Goal: Check status

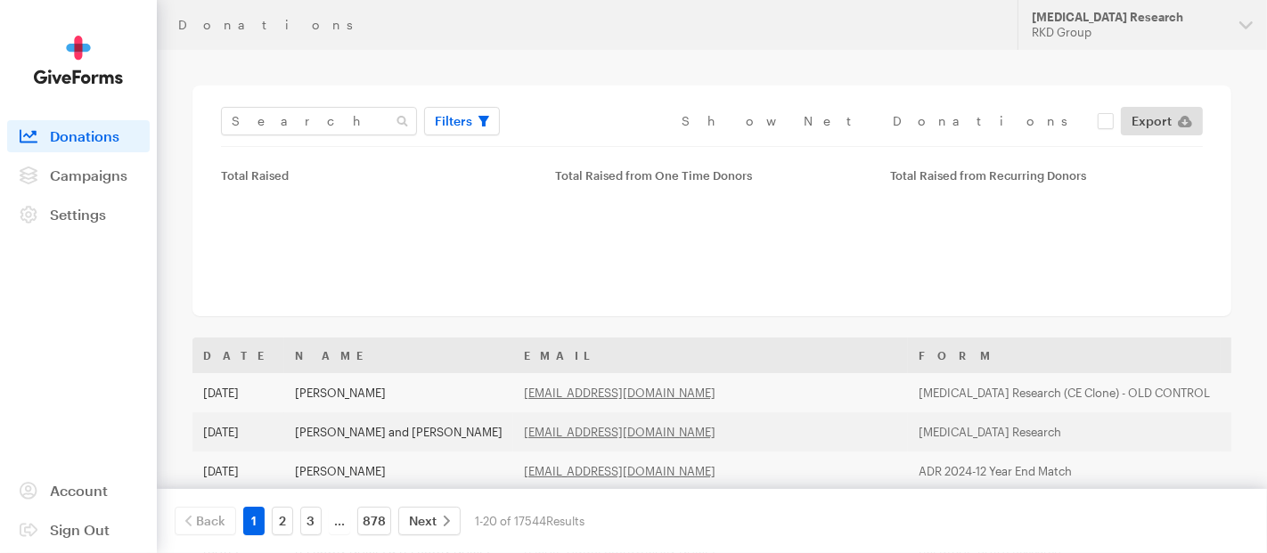
type input "Apr 01, 2024 - Mar 31, 2025"
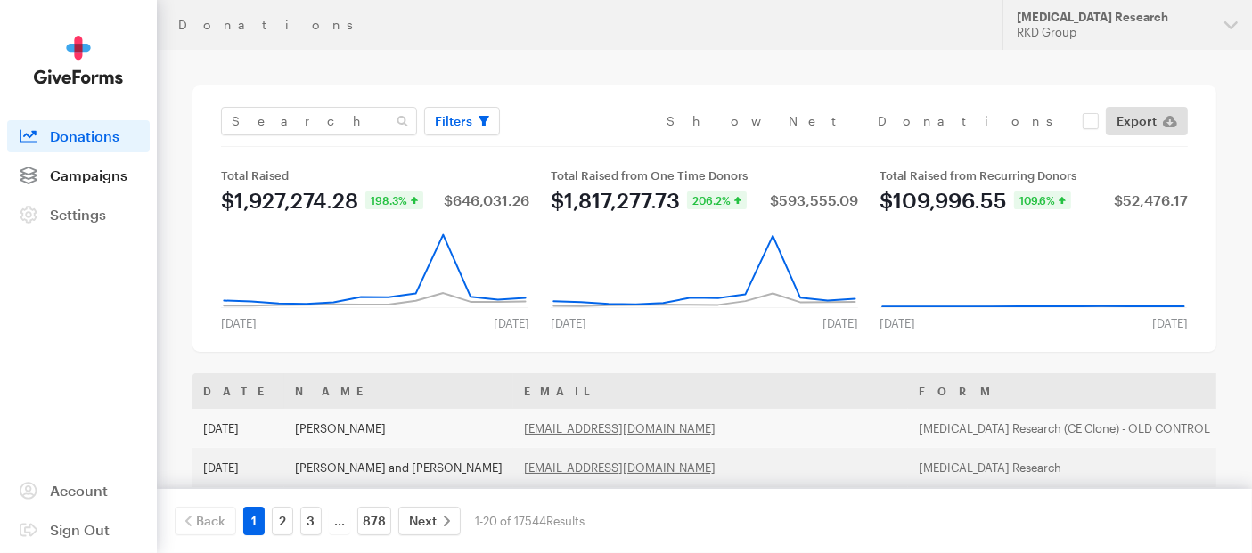
click at [99, 176] on span "Campaigns" at bounding box center [89, 175] width 78 height 17
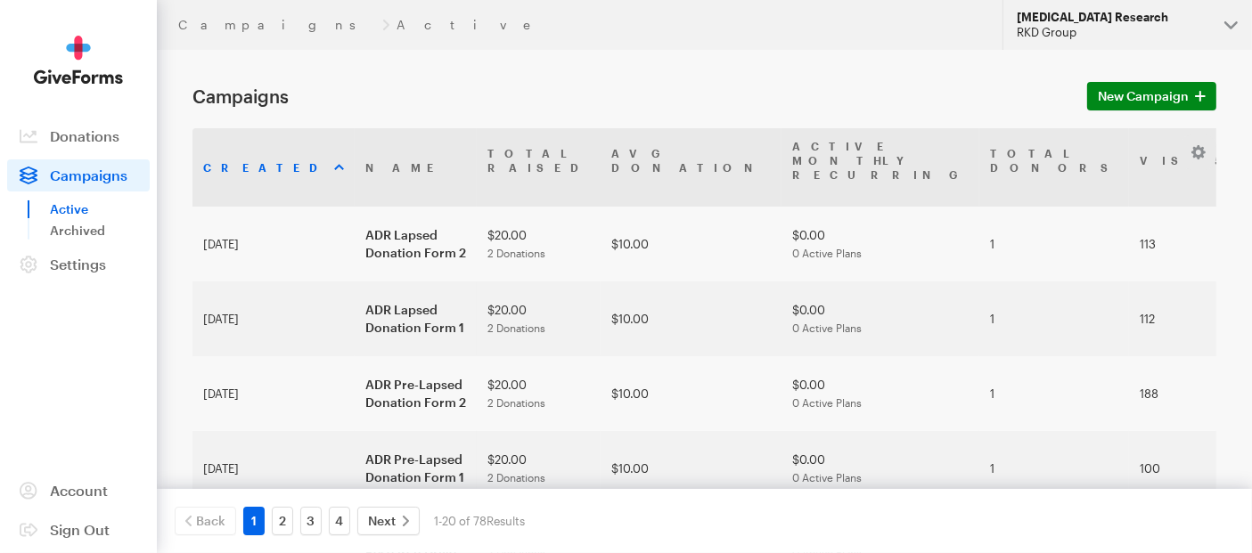
click at [1211, 11] on button "Alzheimer's Disease Research RKD Group" at bounding box center [1128, 25] width 250 height 50
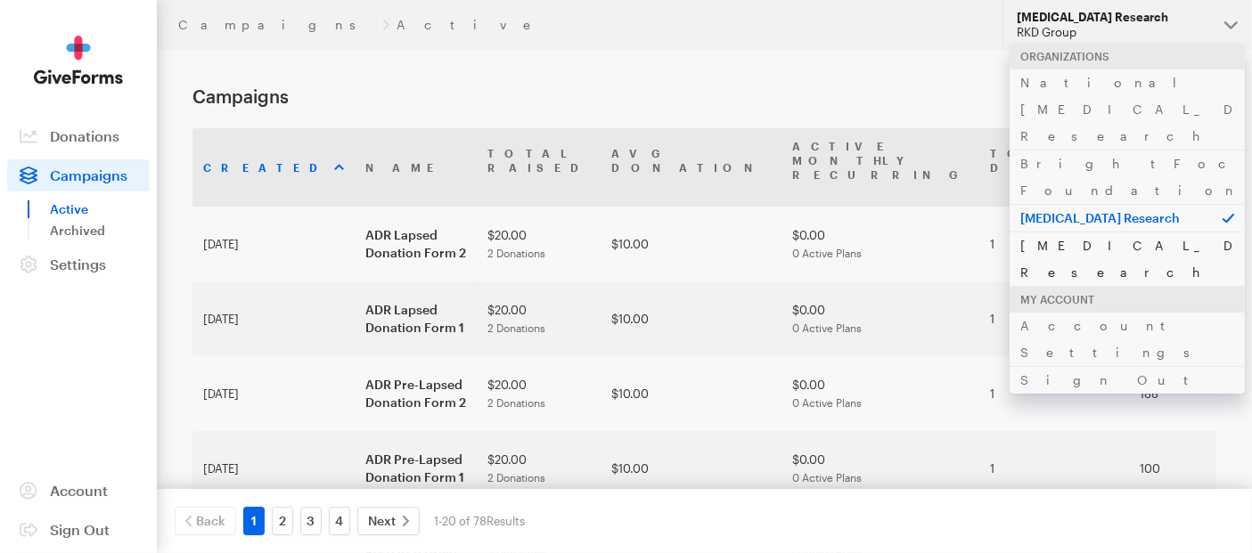
click at [1073, 232] on link "[MEDICAL_DATA] Research" at bounding box center [1127, 259] width 235 height 54
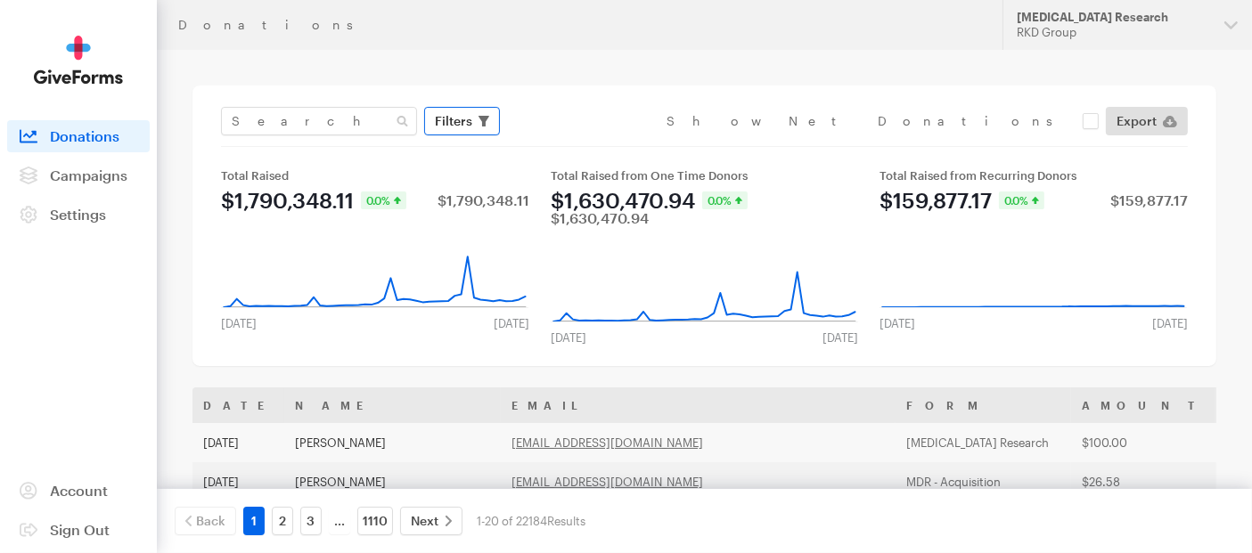
click at [438, 119] on span "Filters" at bounding box center [453, 121] width 37 height 21
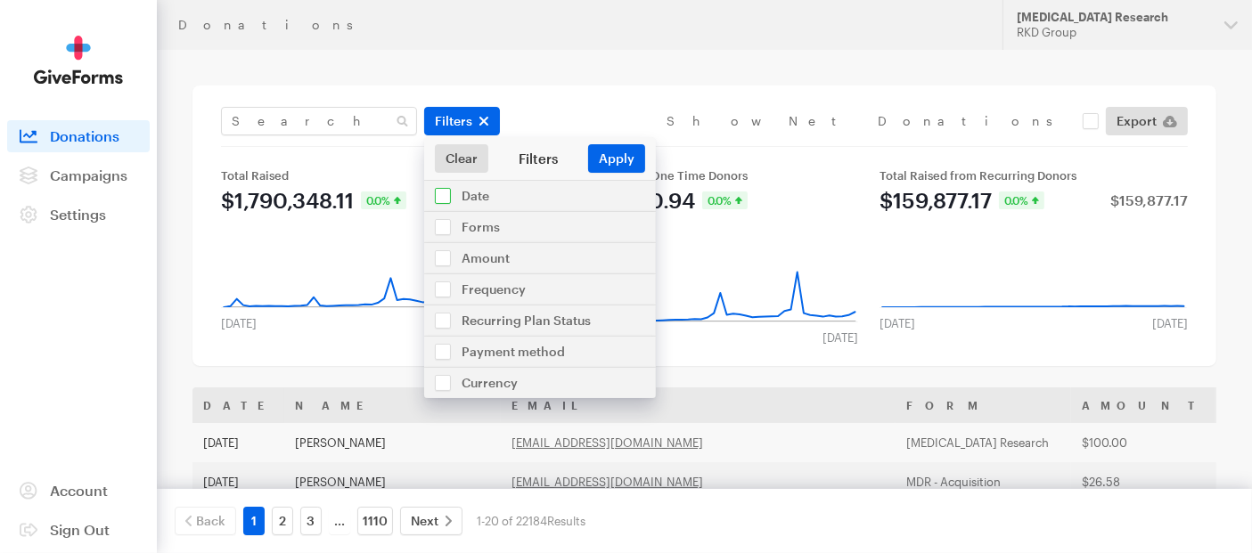
click at [488, 201] on input "checkbox" at bounding box center [540, 196] width 232 height 30
checkbox input "true"
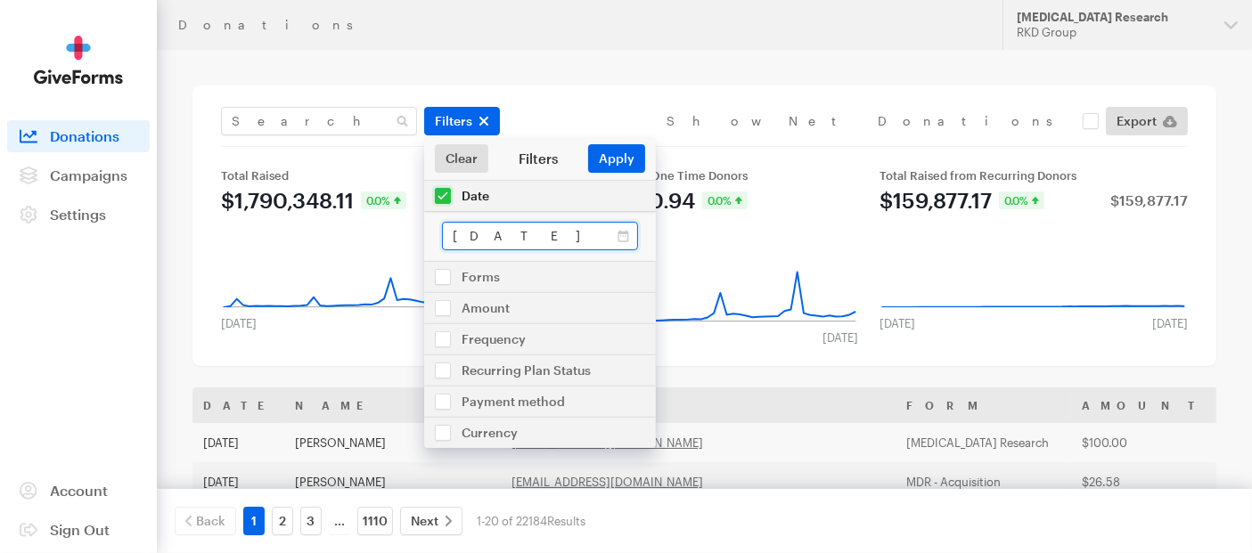
click at [535, 241] on input "Sep 02, 2025 - Sep 29, 2025" at bounding box center [540, 236] width 196 height 29
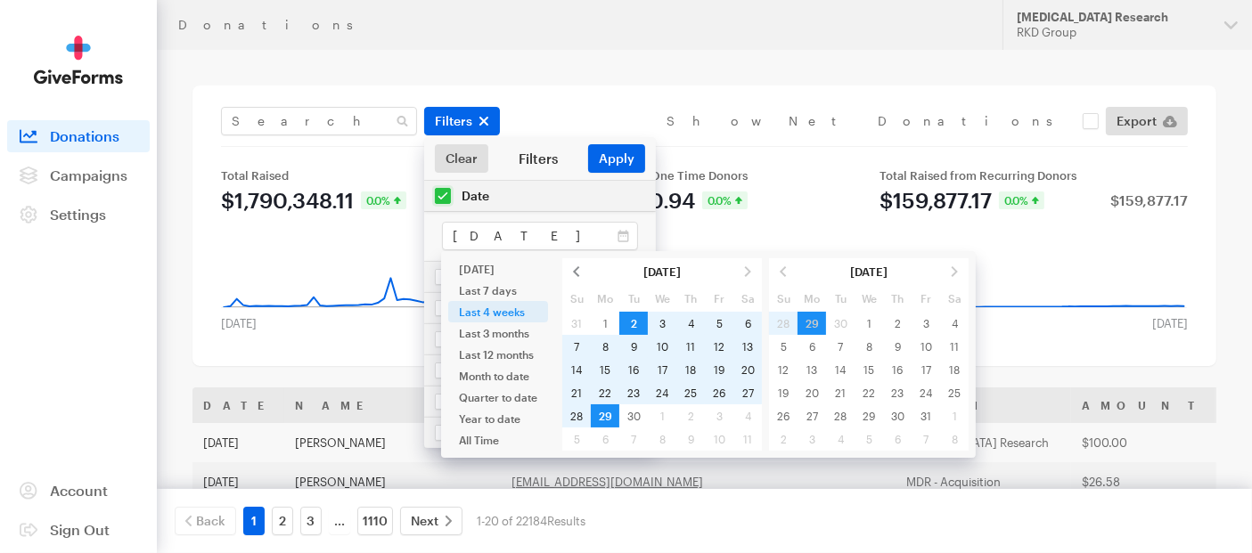
click at [578, 275] on span at bounding box center [576, 271] width 29 height 23
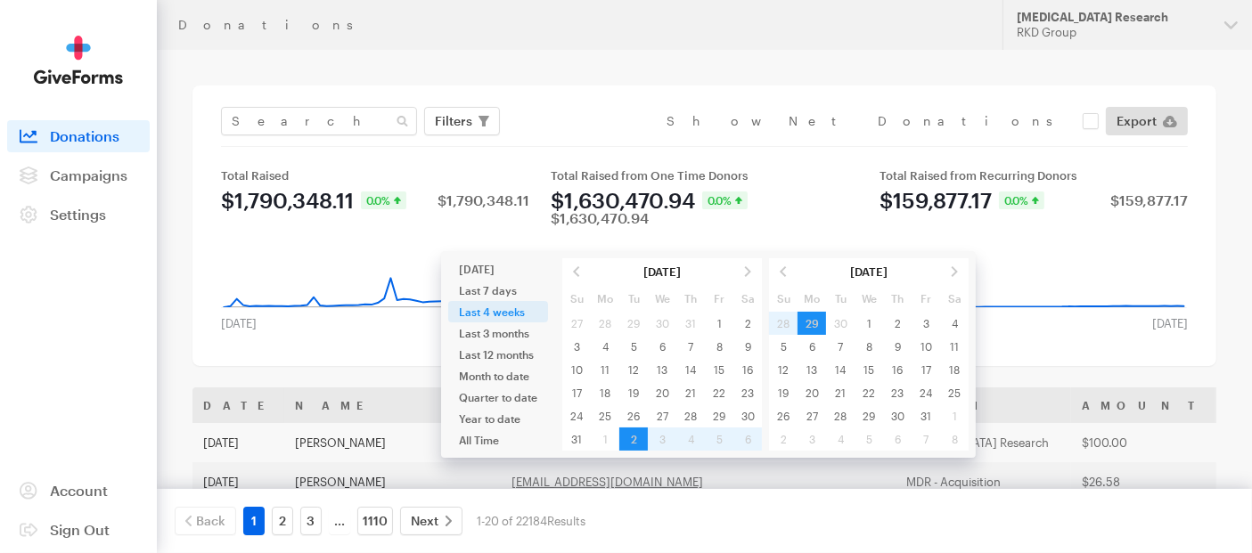
click at [578, 275] on span at bounding box center [576, 271] width 29 height 23
click at [577, 275] on span at bounding box center [576, 271] width 29 height 23
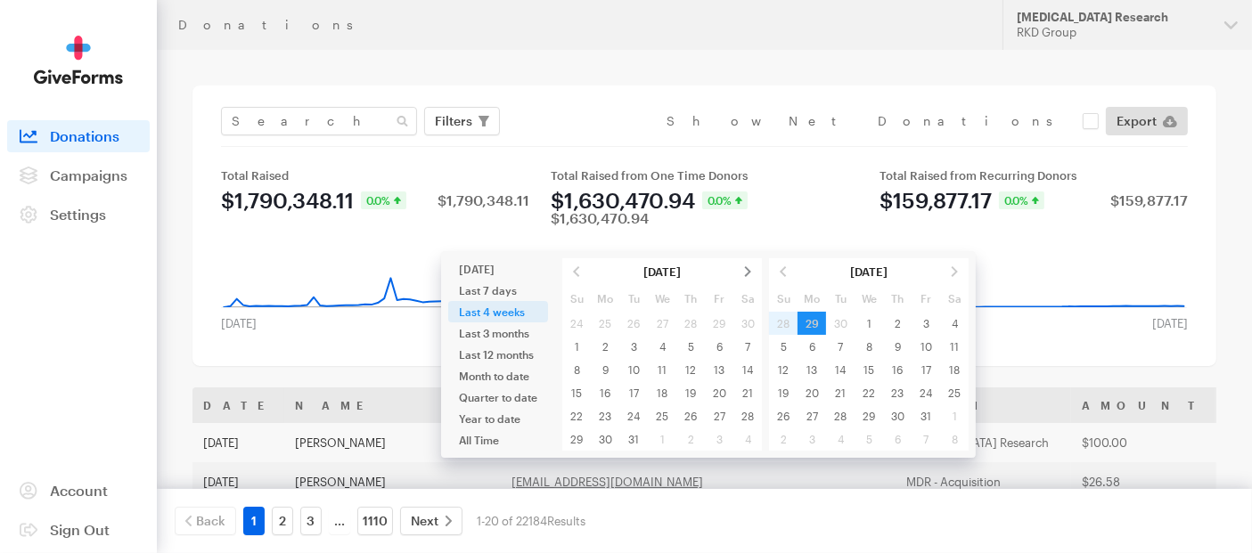
click at [752, 274] on span at bounding box center [747, 271] width 29 height 23
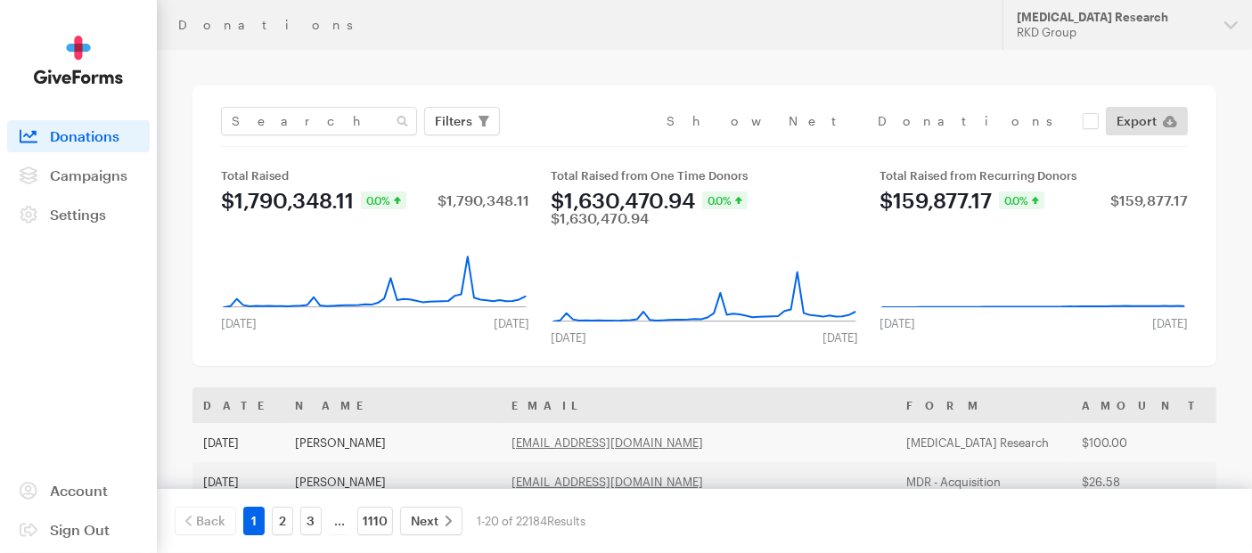
type input "Feb 01, 2025 - Feb 28, 2025"
click at [472, 120] on button "Filters" at bounding box center [462, 121] width 76 height 29
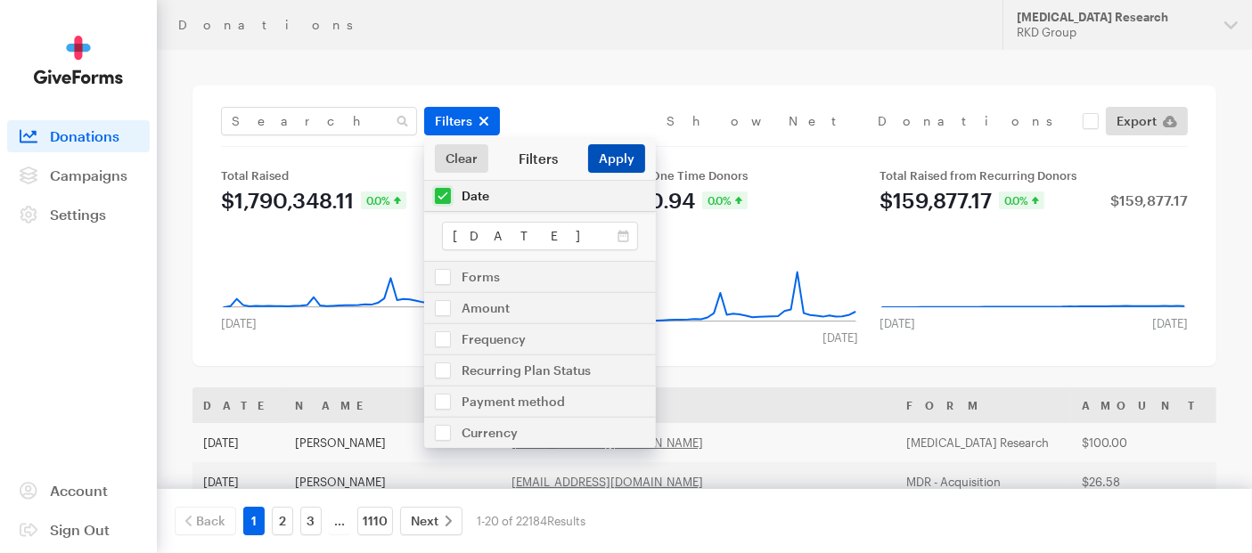
click at [596, 159] on button "Apply" at bounding box center [616, 158] width 57 height 29
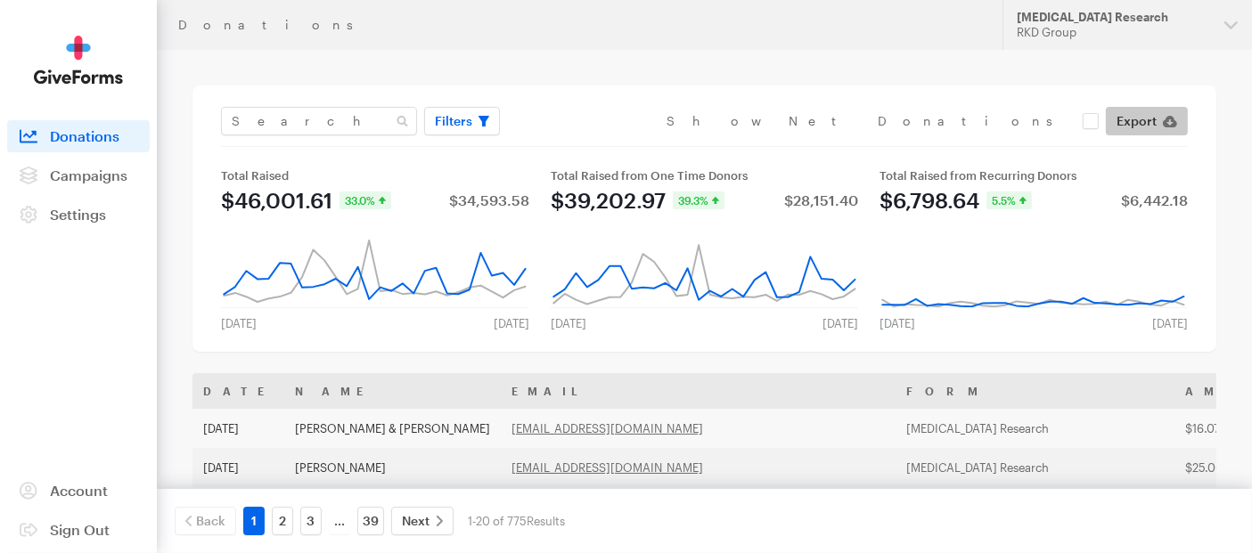
click at [1170, 127] on icon at bounding box center [1170, 122] width 14 height 12
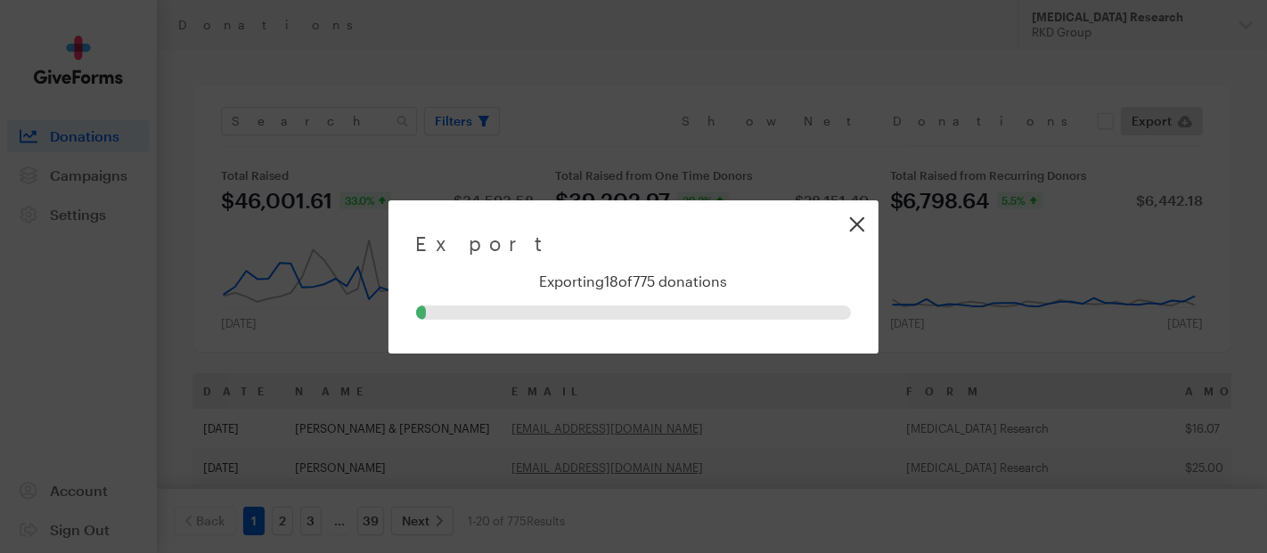
click at [854, 223] on link "Close" at bounding box center [857, 224] width 40 height 40
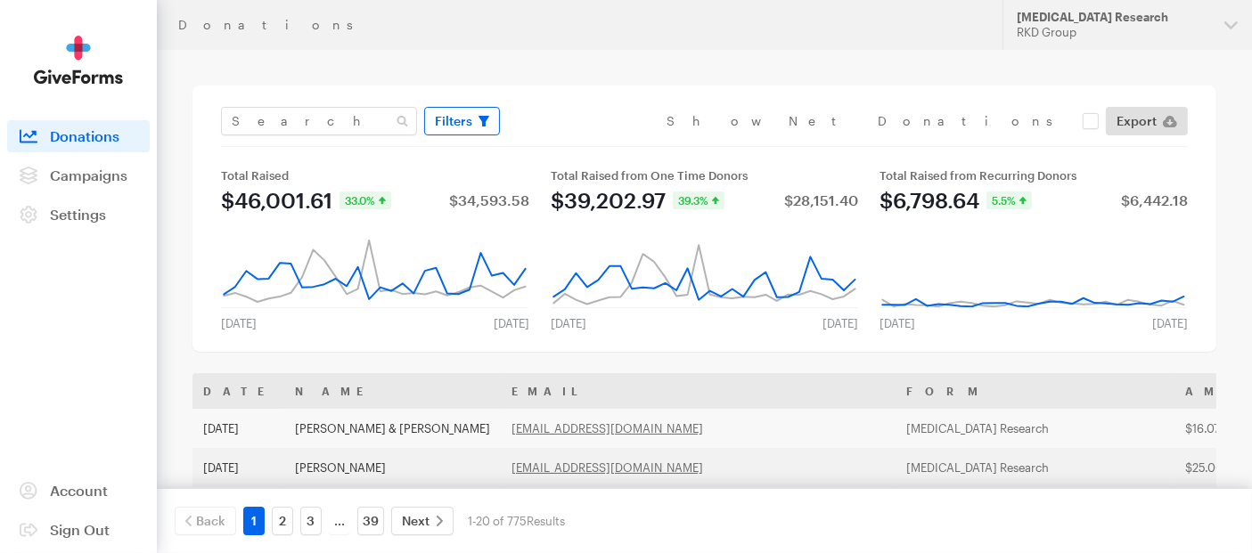
click at [458, 113] on span "Filters" at bounding box center [453, 121] width 37 height 21
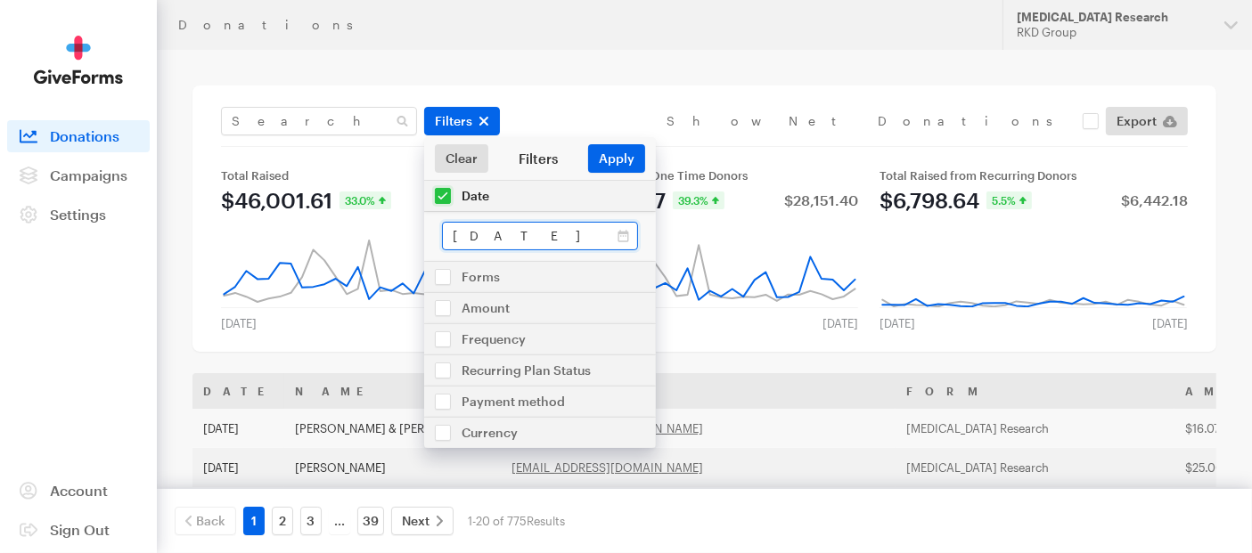
click at [531, 246] on input "Feb 01, 2025 - Feb 28, 2025" at bounding box center [540, 236] width 196 height 29
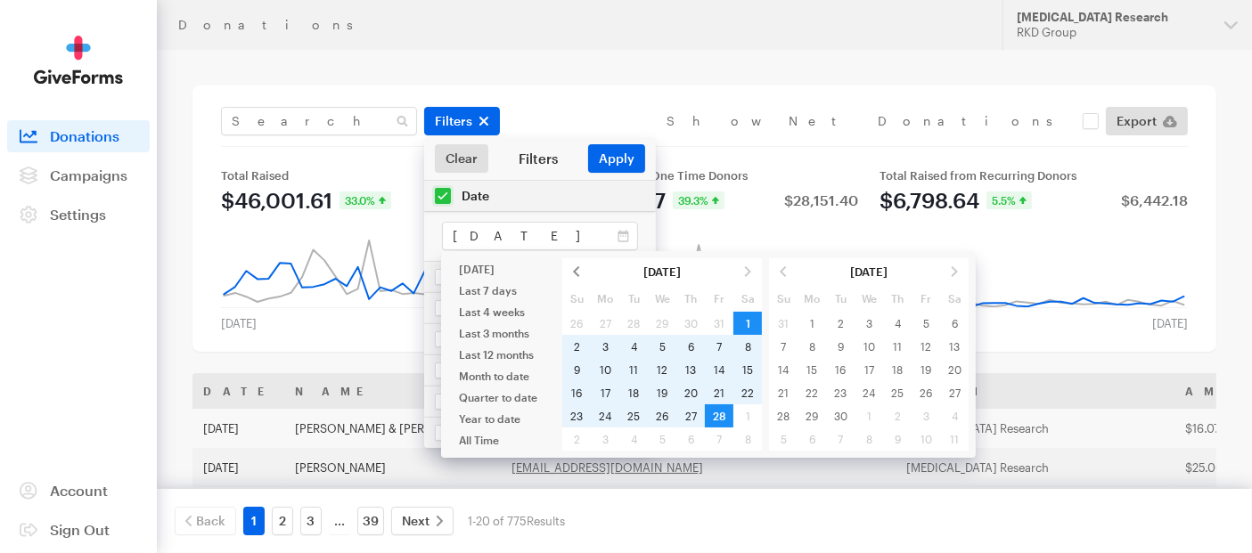
click at [582, 274] on span at bounding box center [576, 271] width 29 height 23
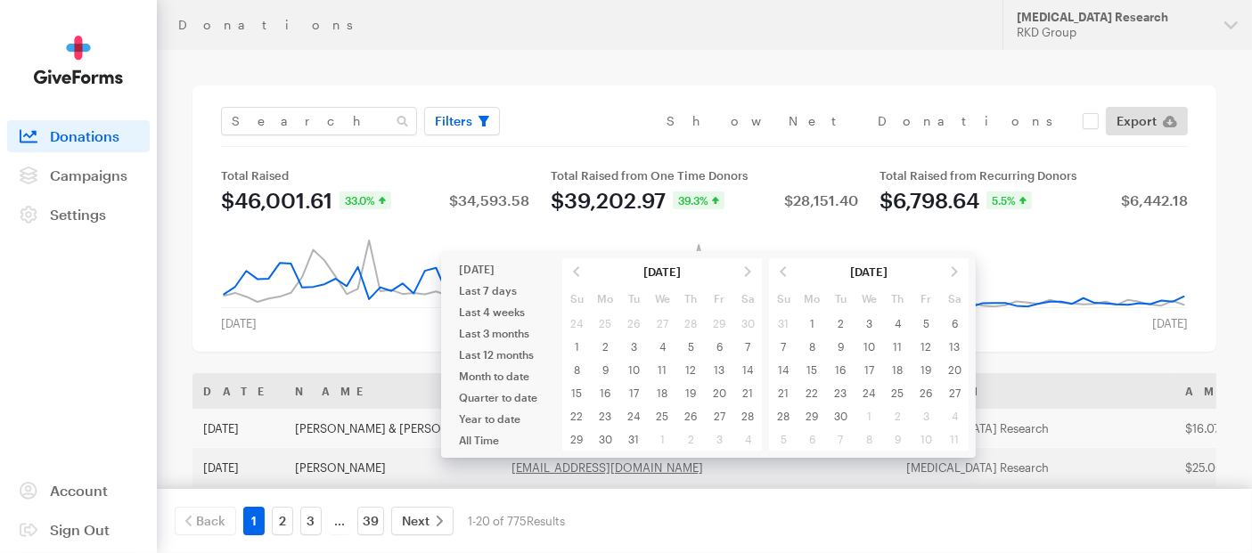
click at [582, 274] on span at bounding box center [576, 271] width 29 height 23
click at [581, 274] on span at bounding box center [576, 271] width 29 height 23
click at [580, 274] on span at bounding box center [576, 271] width 29 height 23
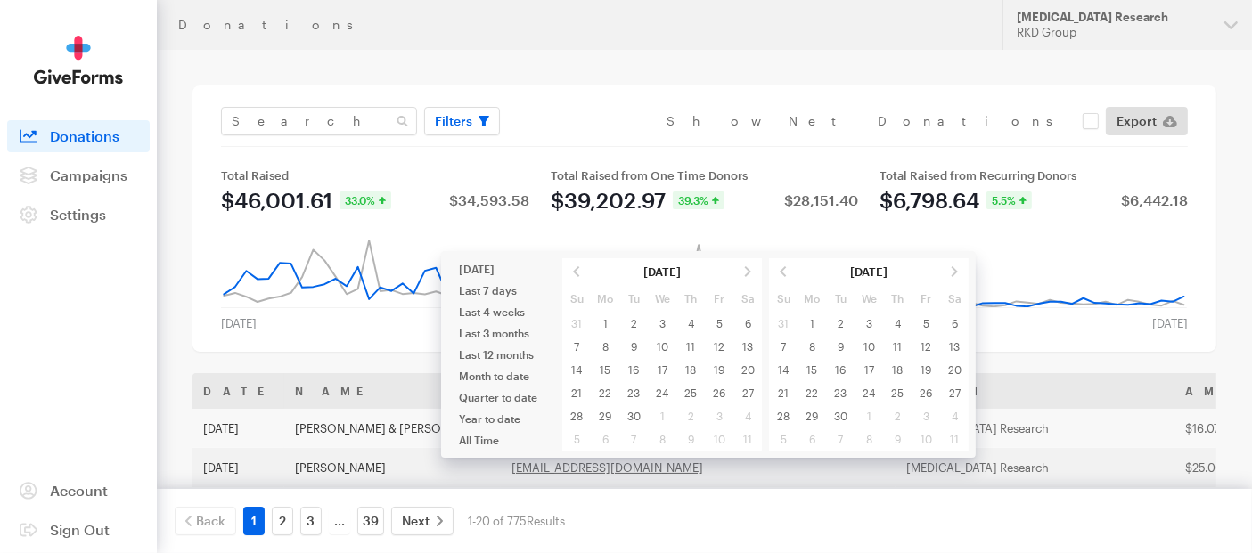
click at [580, 274] on span at bounding box center [576, 271] width 29 height 23
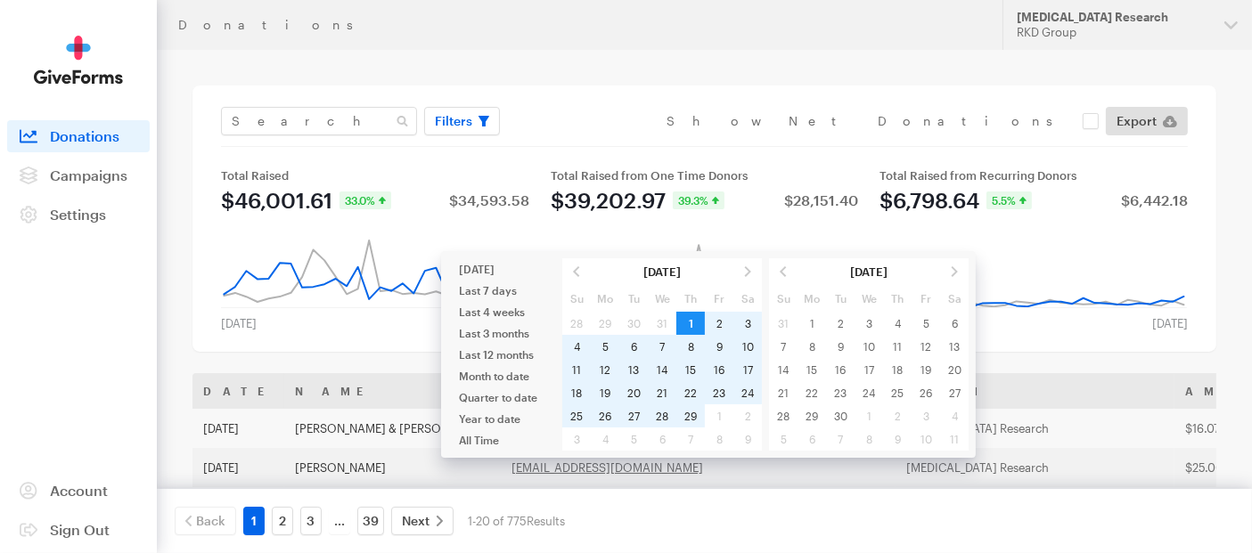
type input "Feb 01, 2024 - Feb 29, 2024"
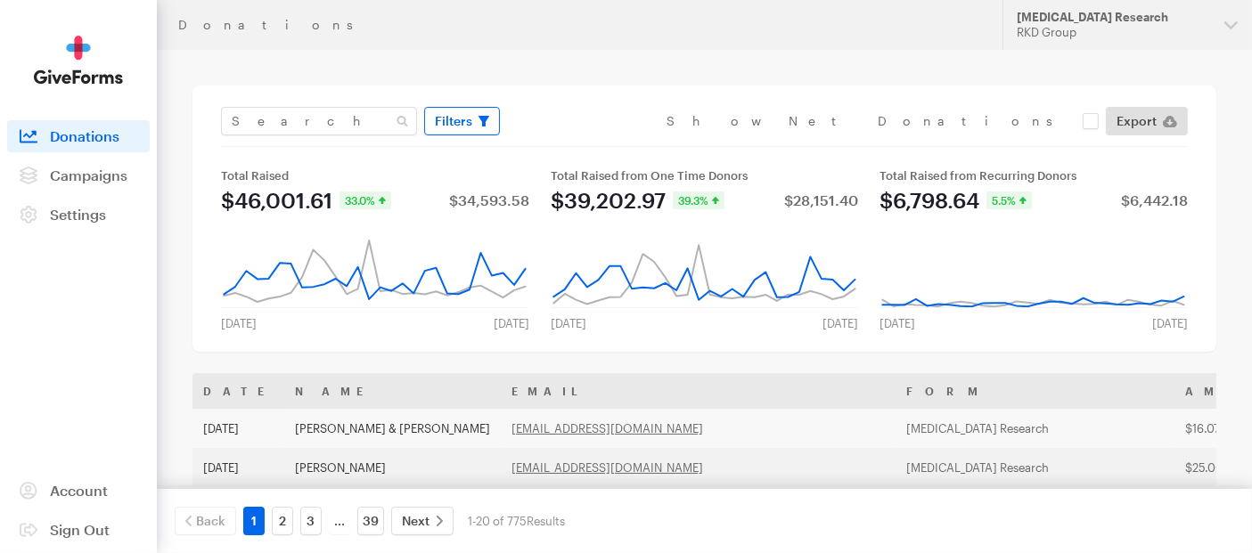
click at [451, 113] on span "Filters" at bounding box center [453, 121] width 37 height 21
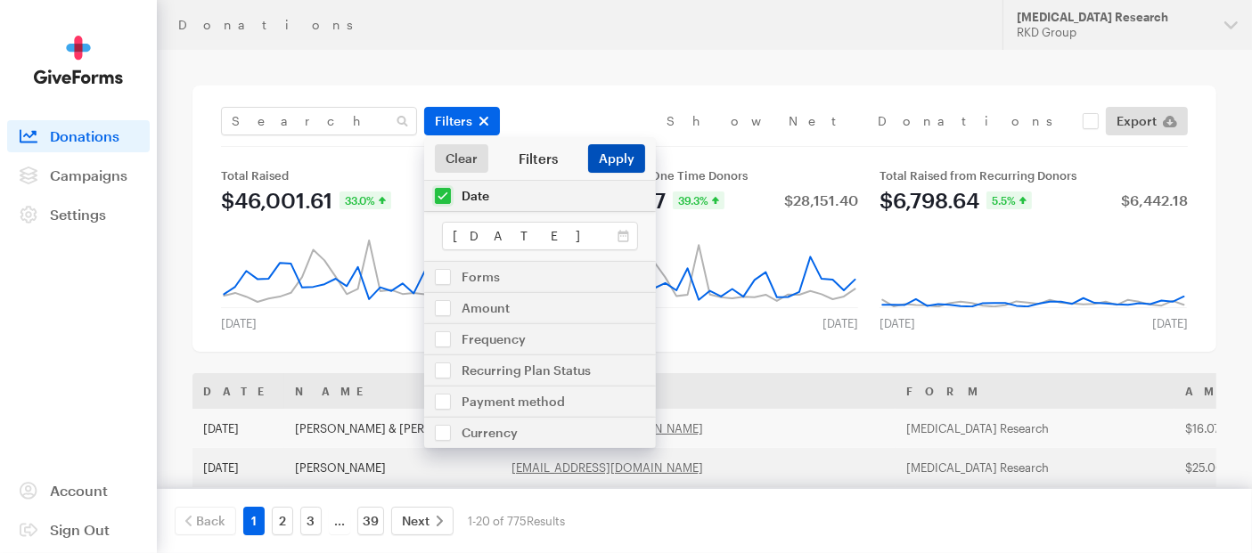
click at [603, 160] on button "Apply" at bounding box center [616, 158] width 57 height 29
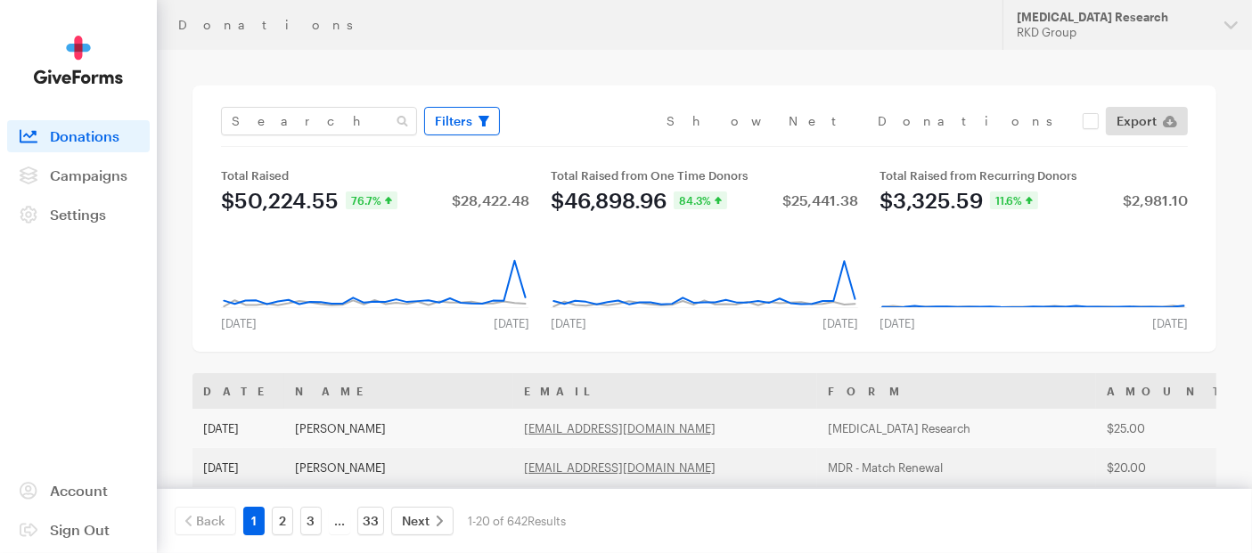
click at [451, 122] on span "Filters" at bounding box center [453, 121] width 37 height 21
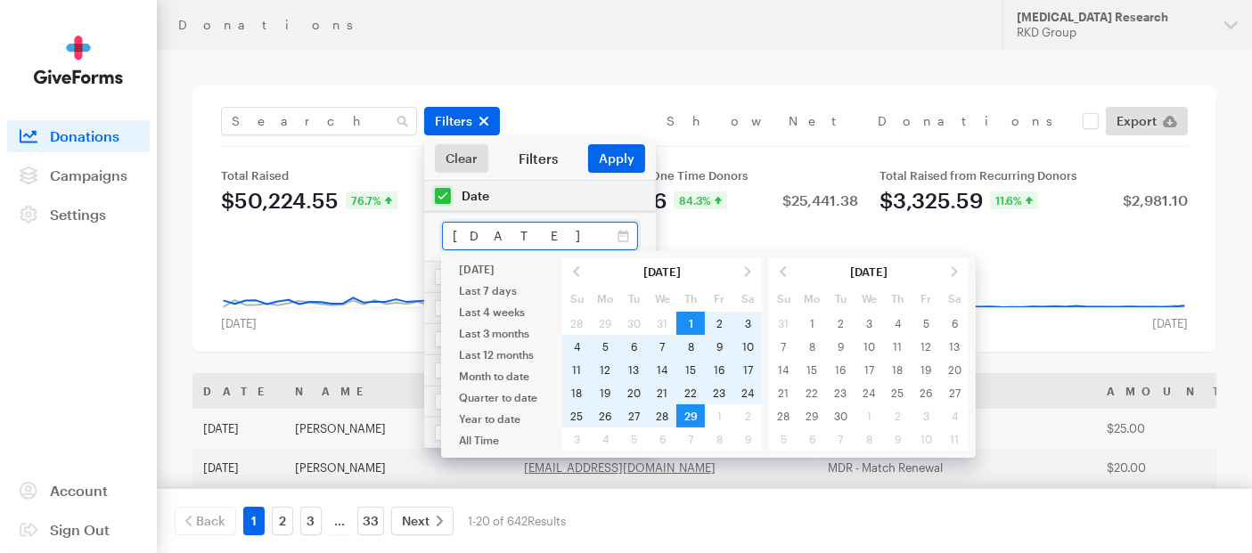
click at [476, 249] on input "Feb 01, 2024 - Feb 29, 2024" at bounding box center [540, 236] width 196 height 29
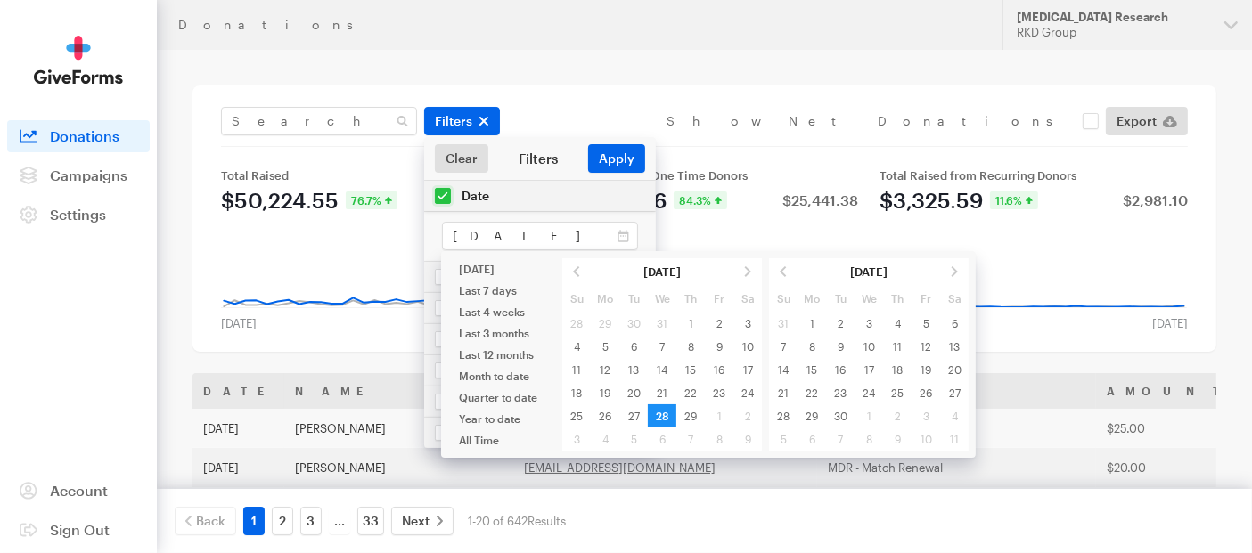
type input "[DATE] - [DATE]"
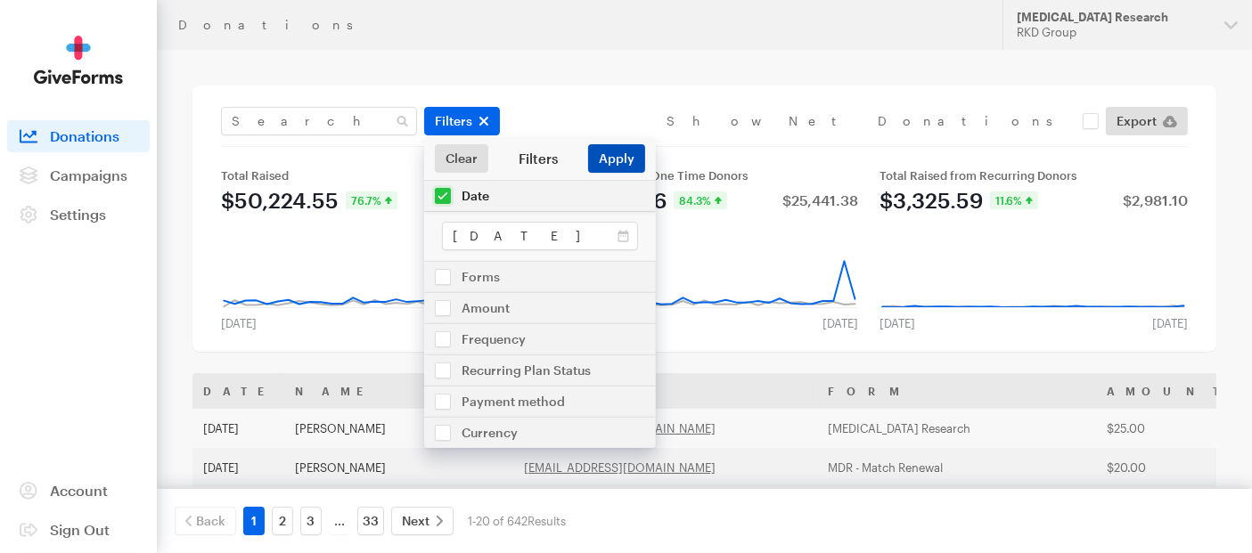
click at [621, 153] on button "Apply" at bounding box center [616, 158] width 57 height 29
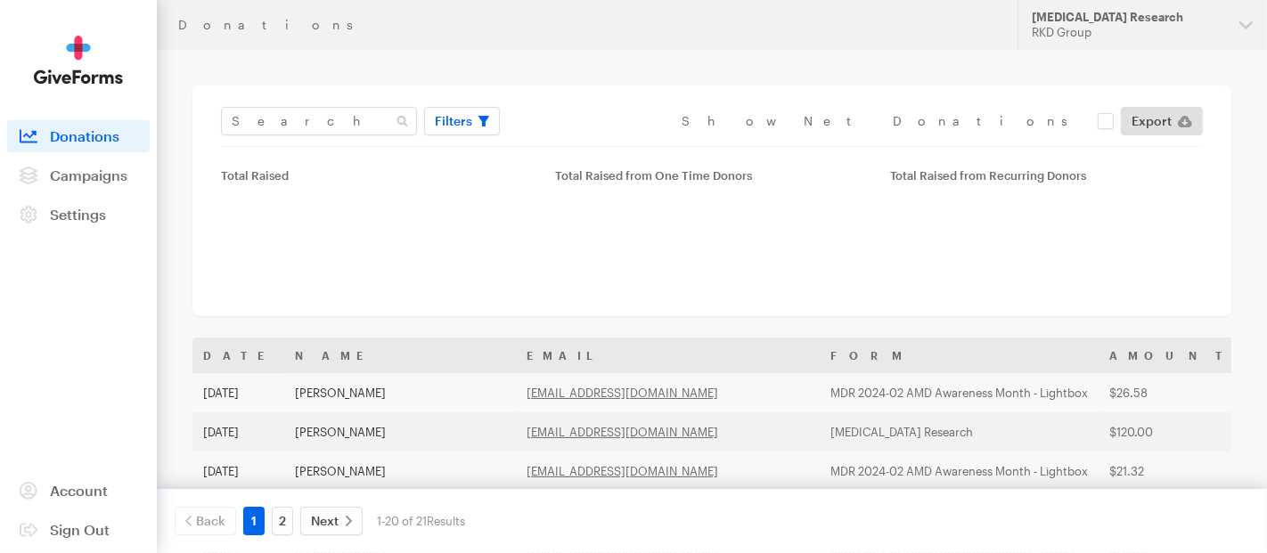
type input "[DATE] - [DATE]"
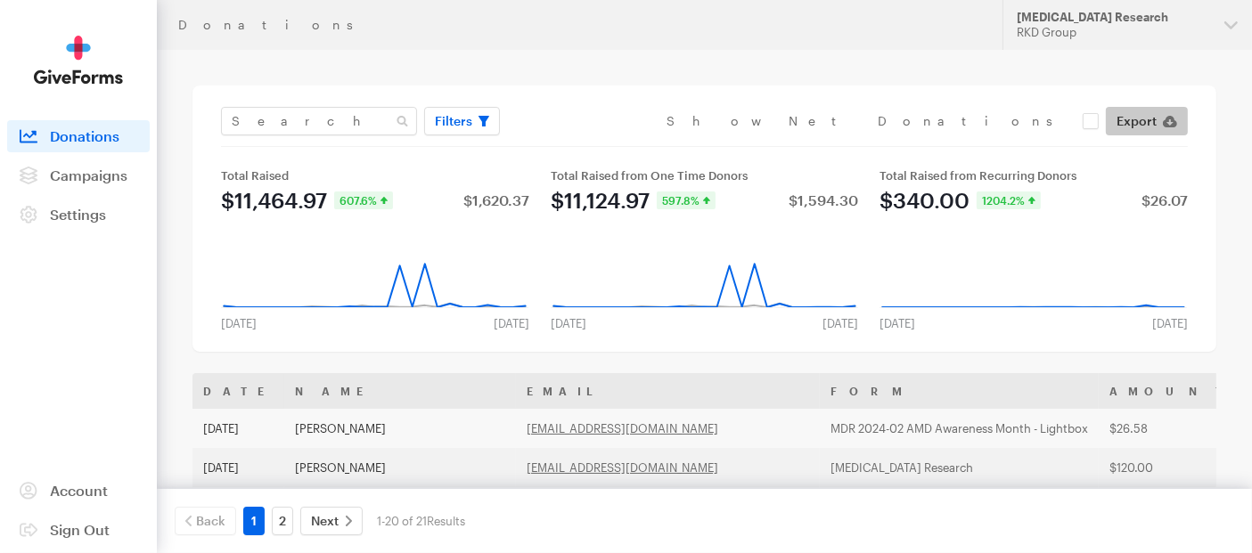
click at [1163, 119] on icon at bounding box center [1170, 121] width 14 height 14
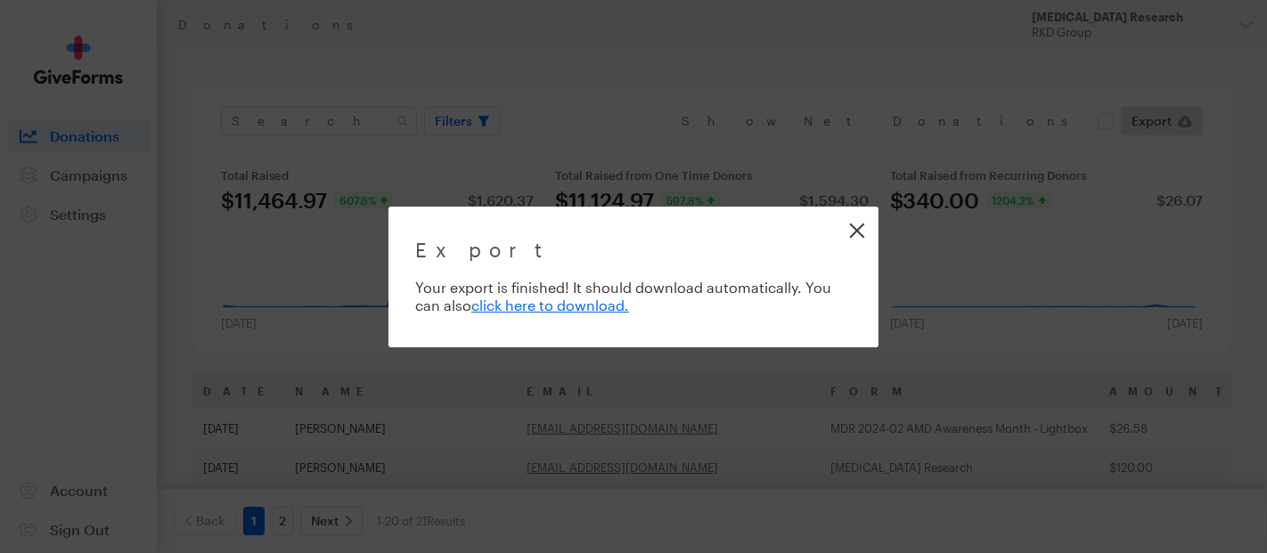
click at [856, 231] on link "Close" at bounding box center [857, 230] width 40 height 40
